Goal: Task Accomplishment & Management: Manage account settings

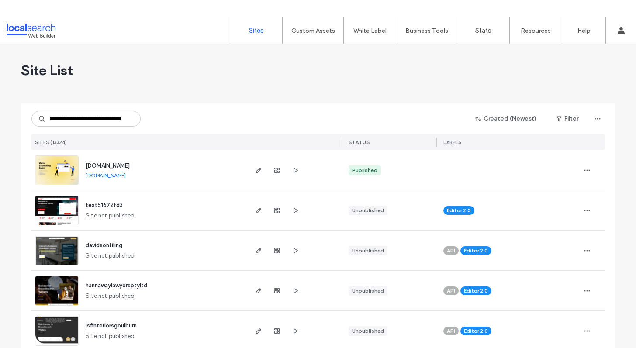
scroll to position [0, 27]
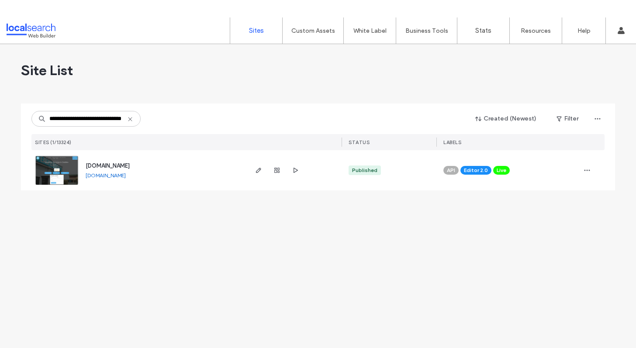
type input "**********"
click at [117, 162] on div "[DOMAIN_NAME]" at bounding box center [108, 166] width 44 height 9
click at [117, 164] on span "[DOMAIN_NAME]" at bounding box center [108, 166] width 44 height 7
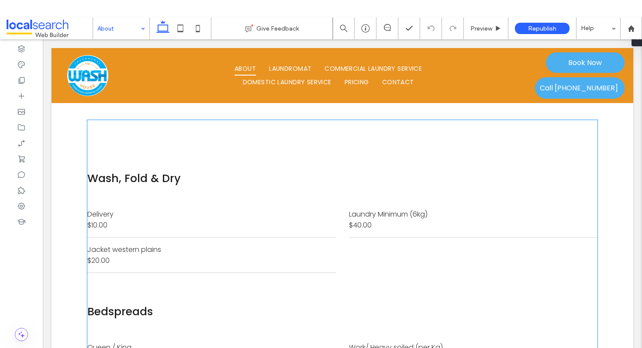
scroll to position [584, 0]
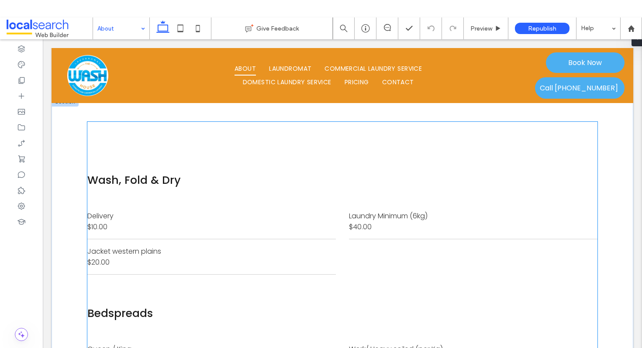
click at [203, 257] on div "$20.00" at bounding box center [185, 262] width 197 height 11
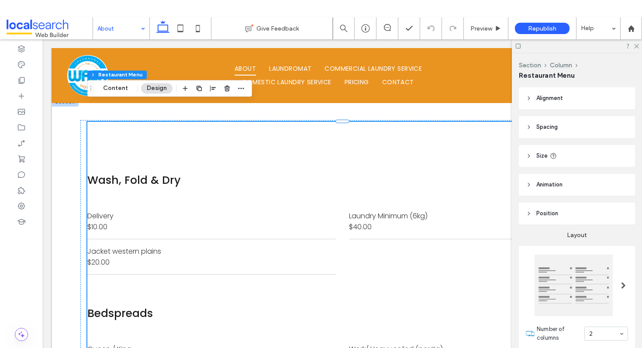
click at [203, 257] on div "$20.00" at bounding box center [185, 262] width 197 height 11
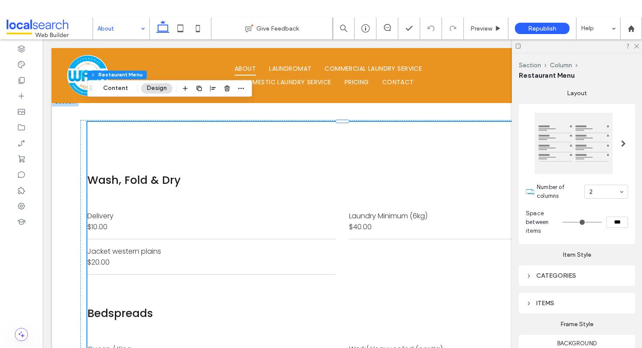
scroll to position [149, 0]
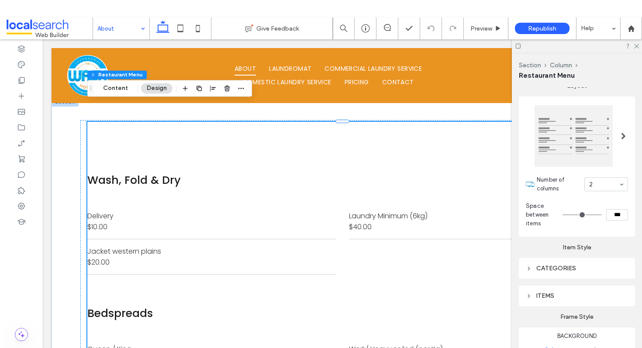
click at [147, 239] on div "Jacket western plains $20.00" at bounding box center [211, 256] width 249 height 35
click at [148, 246] on div "Jacket western plains" at bounding box center [185, 251] width 197 height 11
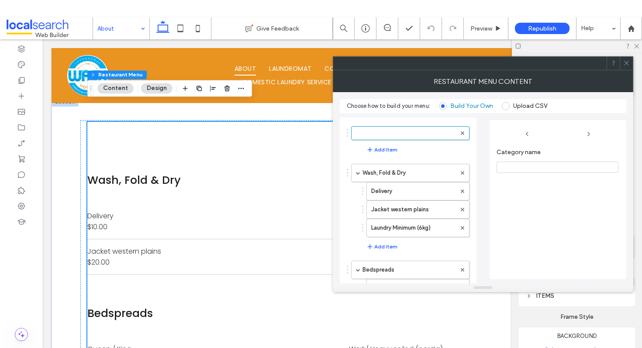
scroll to position [940, 0]
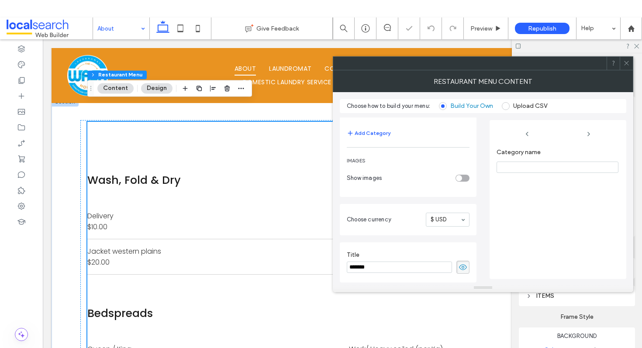
click at [558, 228] on div "Category name" at bounding box center [558, 209] width 123 height 130
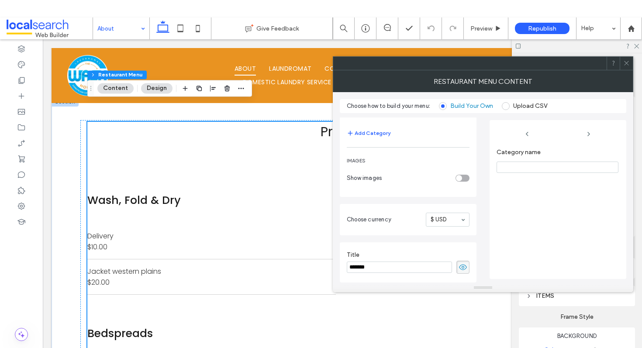
click at [109, 277] on div "$20.00" at bounding box center [185, 282] width 197 height 11
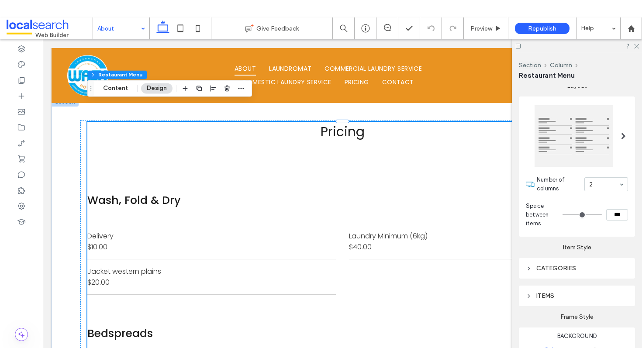
click at [126, 266] on div "Jacket western plains" at bounding box center [185, 271] width 197 height 11
click at [541, 297] on div "ITEMS" at bounding box center [577, 295] width 102 height 7
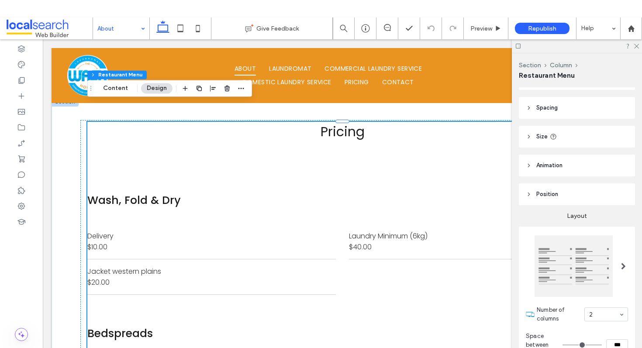
scroll to position [0, 0]
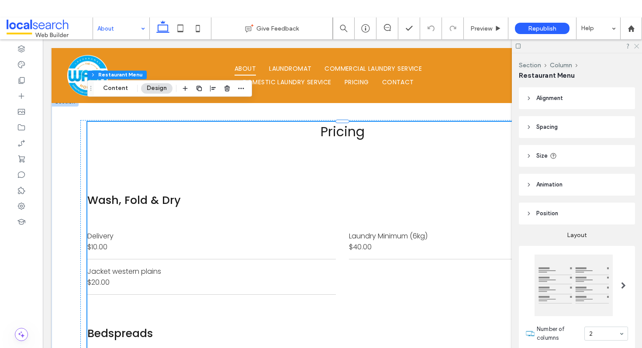
click at [635, 44] on icon at bounding box center [636, 46] width 6 height 6
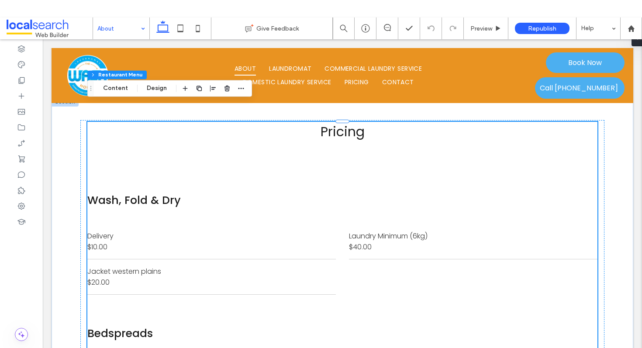
click at [151, 266] on div "Jacket western plains" at bounding box center [185, 271] width 197 height 11
click at [145, 266] on div "Jacket western plains" at bounding box center [185, 271] width 197 height 11
click at [186, 280] on div "Wash, Fold & Dry Delivery $10.00 Jacket western plains $20.00 Laundry Minimum (…" at bounding box center [342, 247] width 510 height 129
click at [204, 277] on div "$20.00" at bounding box center [185, 282] width 197 height 11
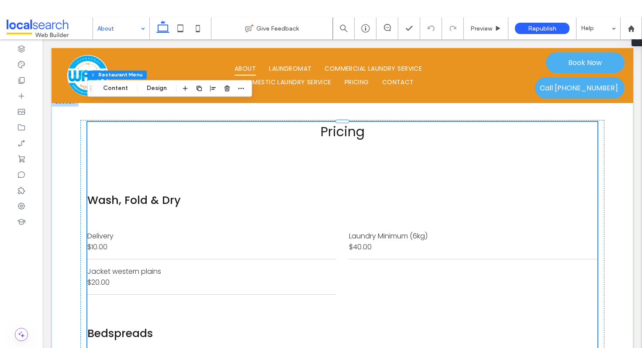
click at [145, 266] on div "Jacket western plains" at bounding box center [185, 271] width 197 height 11
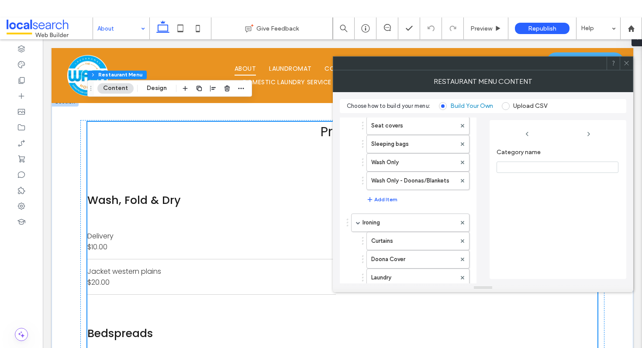
scroll to position [486, 0]
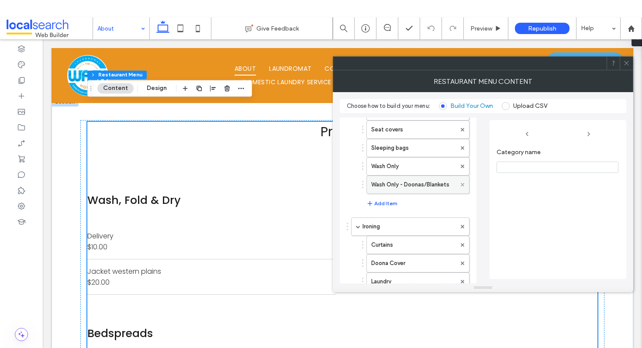
click at [461, 183] on icon at bounding box center [462, 184] width 3 height 3
click at [168, 325] on h3 "Bedspreads" at bounding box center [342, 333] width 510 height 17
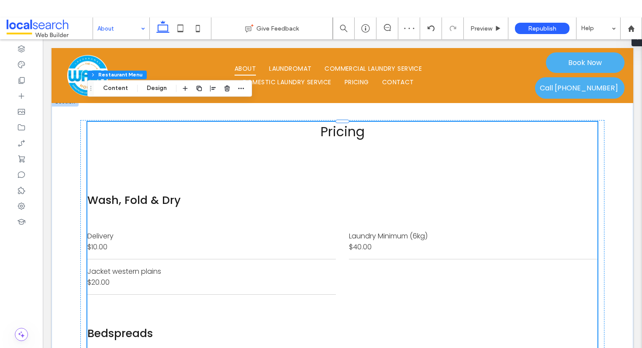
click at [485, 242] on div "$40.00" at bounding box center [447, 247] width 197 height 11
click at [180, 277] on div "$20.00" at bounding box center [185, 282] width 197 height 11
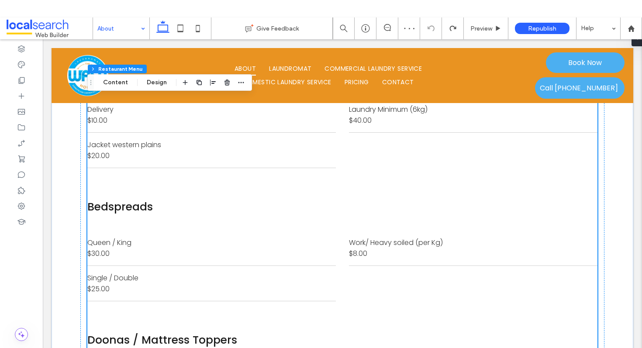
scroll to position [577, 0]
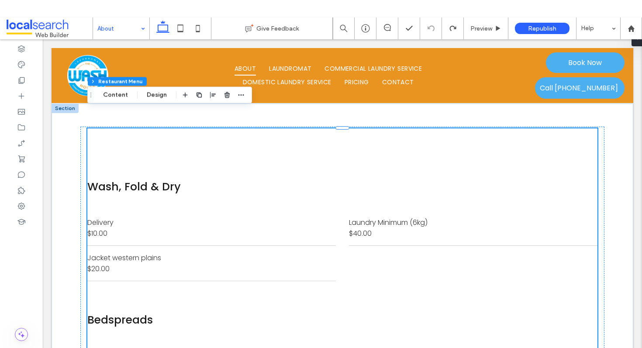
click at [174, 246] on div "Jacket western plains $20.00" at bounding box center [211, 263] width 249 height 35
click at [145, 253] on div "Jacket western plains" at bounding box center [185, 258] width 197 height 11
click at [111, 253] on div "Jacket western plains" at bounding box center [185, 258] width 197 height 11
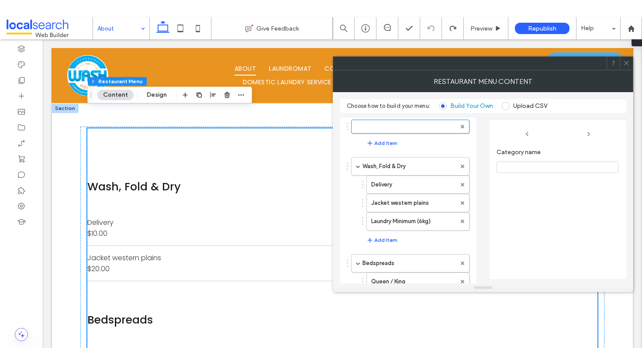
scroll to position [0, 0]
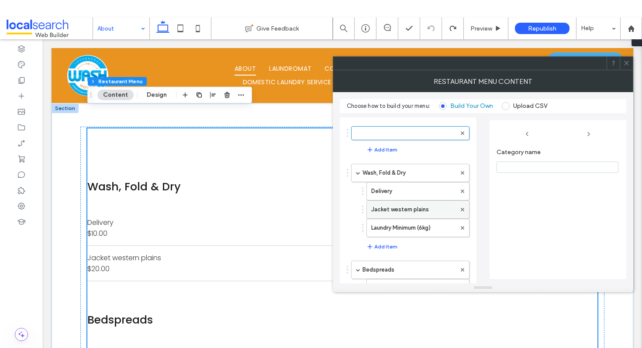
click at [460, 208] on div at bounding box center [462, 209] width 13 height 13
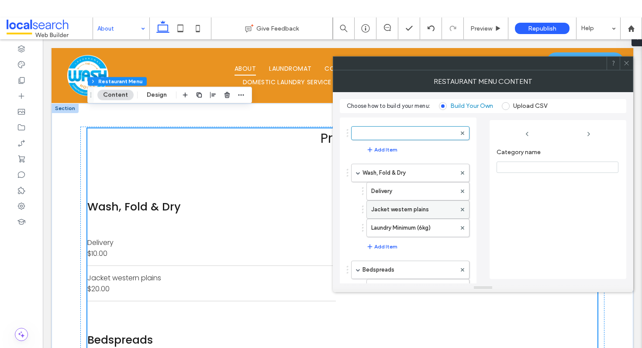
click at [465, 209] on div at bounding box center [462, 209] width 13 height 13
click at [462, 209] on use at bounding box center [462, 209] width 3 height 3
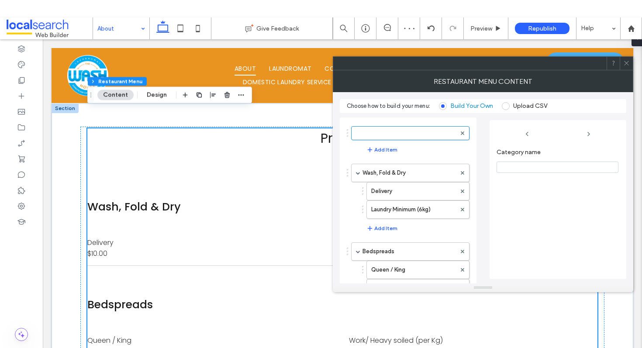
click at [627, 60] on icon at bounding box center [626, 63] width 7 height 7
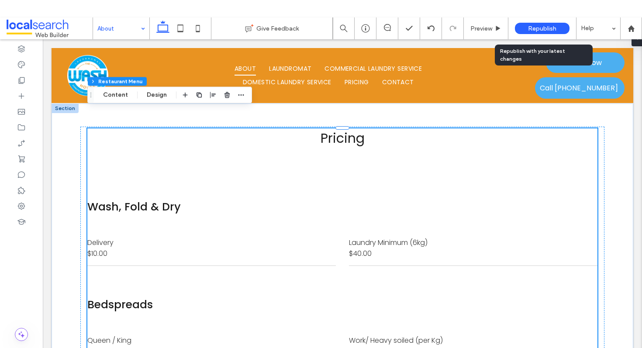
click at [549, 30] on span "Republish" at bounding box center [542, 28] width 28 height 7
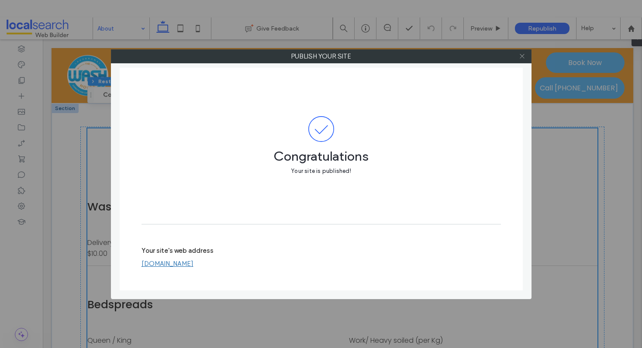
click at [522, 57] on icon at bounding box center [522, 56] width 7 height 7
